Goal: Use online tool/utility

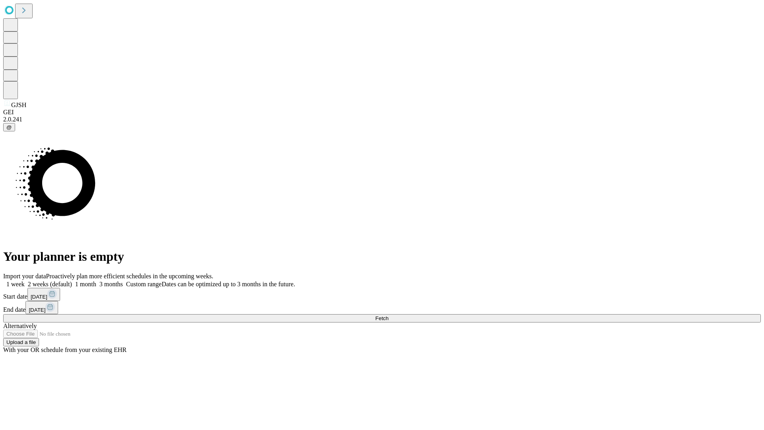
click at [388, 315] on span "Fetch" at bounding box center [381, 318] width 13 height 6
